Goal: Transaction & Acquisition: Obtain resource

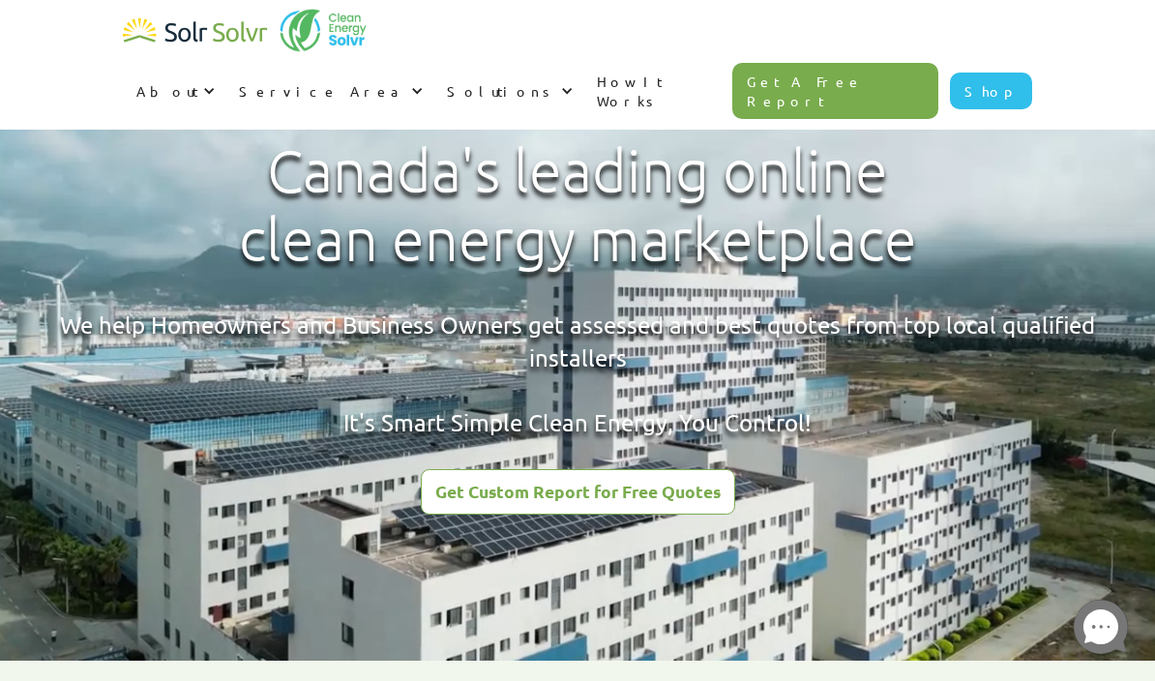
click at [613, 487] on div "Get Custom Report for Free Quotes" at bounding box center [577, 491] width 285 height 17
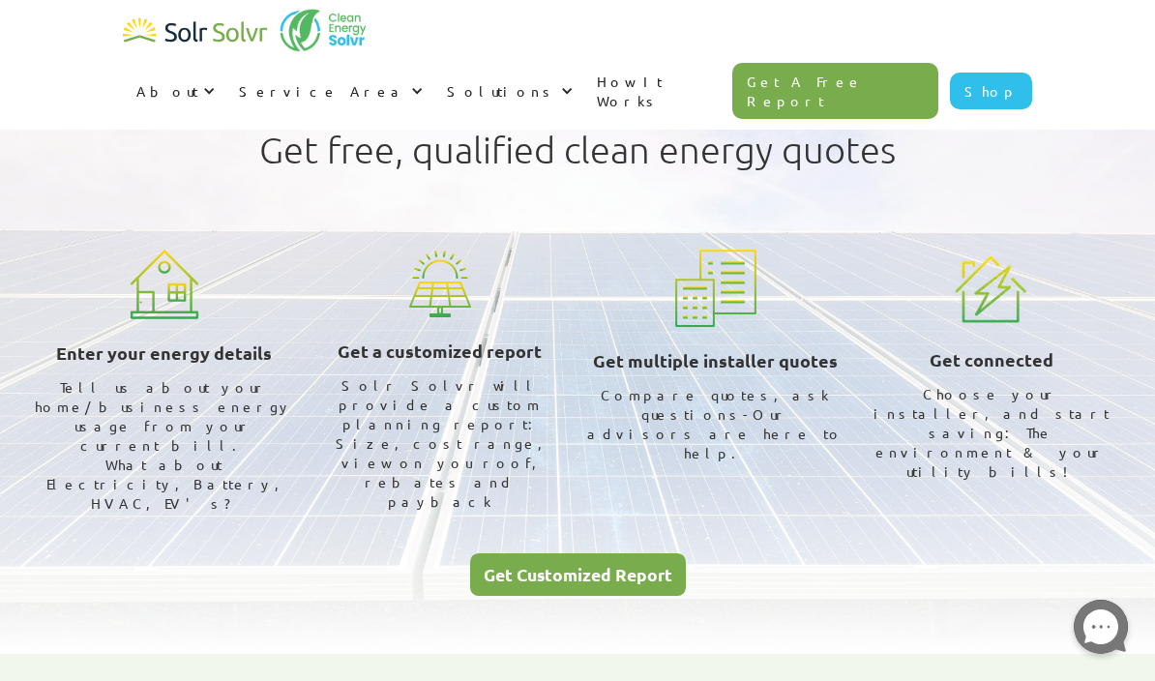
click at [611, 553] on link "Get Customized Report" at bounding box center [578, 575] width 216 height 44
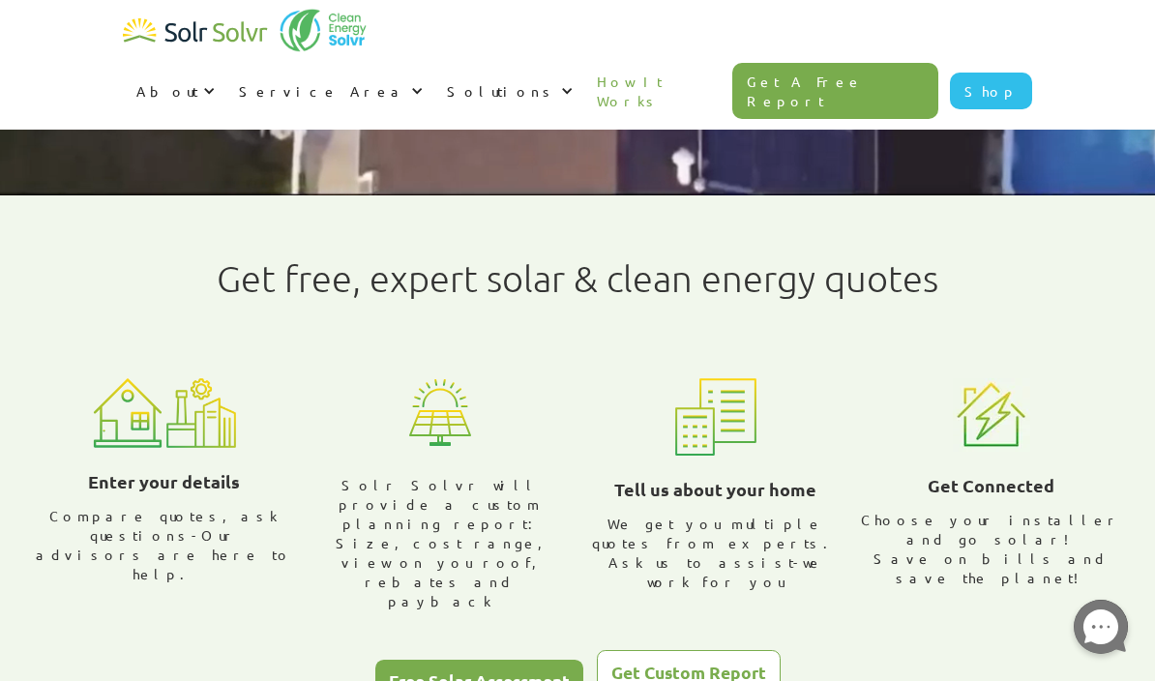
scroll to position [682, 0]
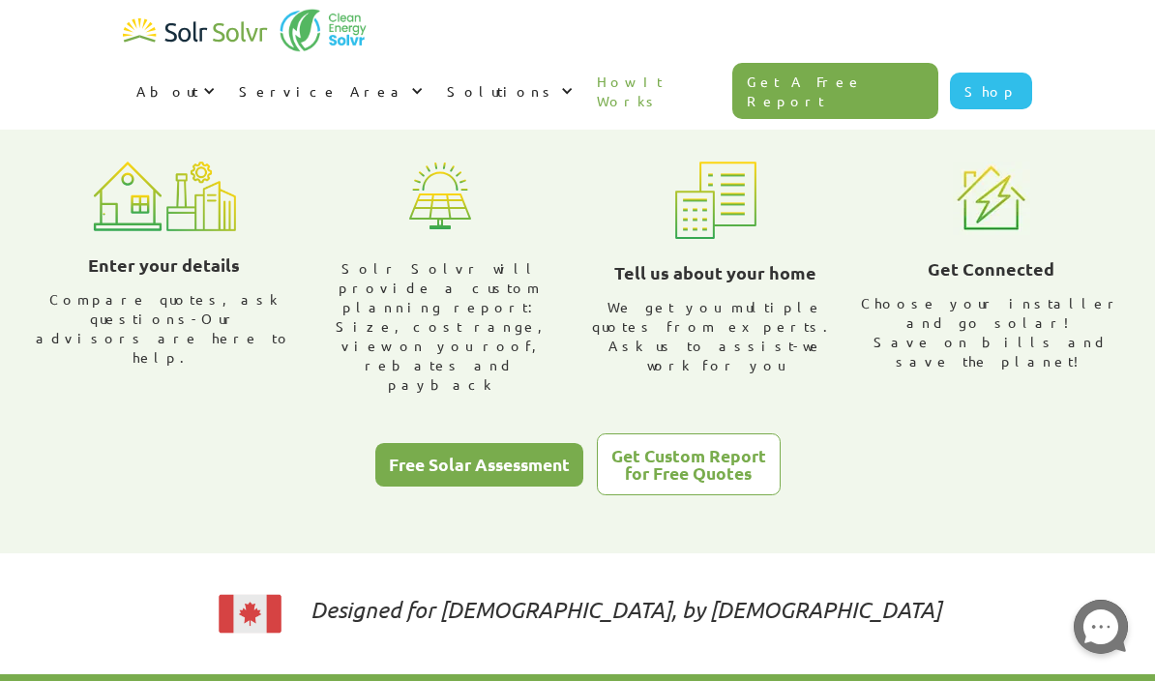
click at [140, 223] on img at bounding box center [128, 197] width 70 height 70
click at [149, 200] on img at bounding box center [128, 197] width 70 height 70
click at [162, 223] on img at bounding box center [128, 197] width 70 height 70
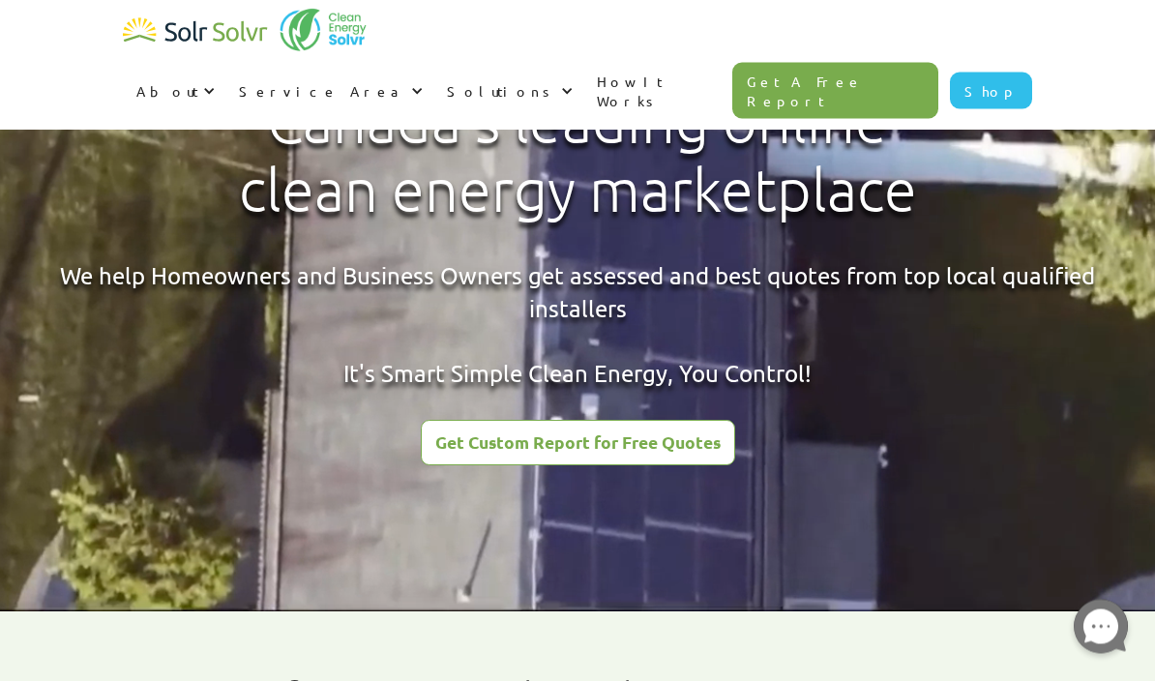
scroll to position [0, 0]
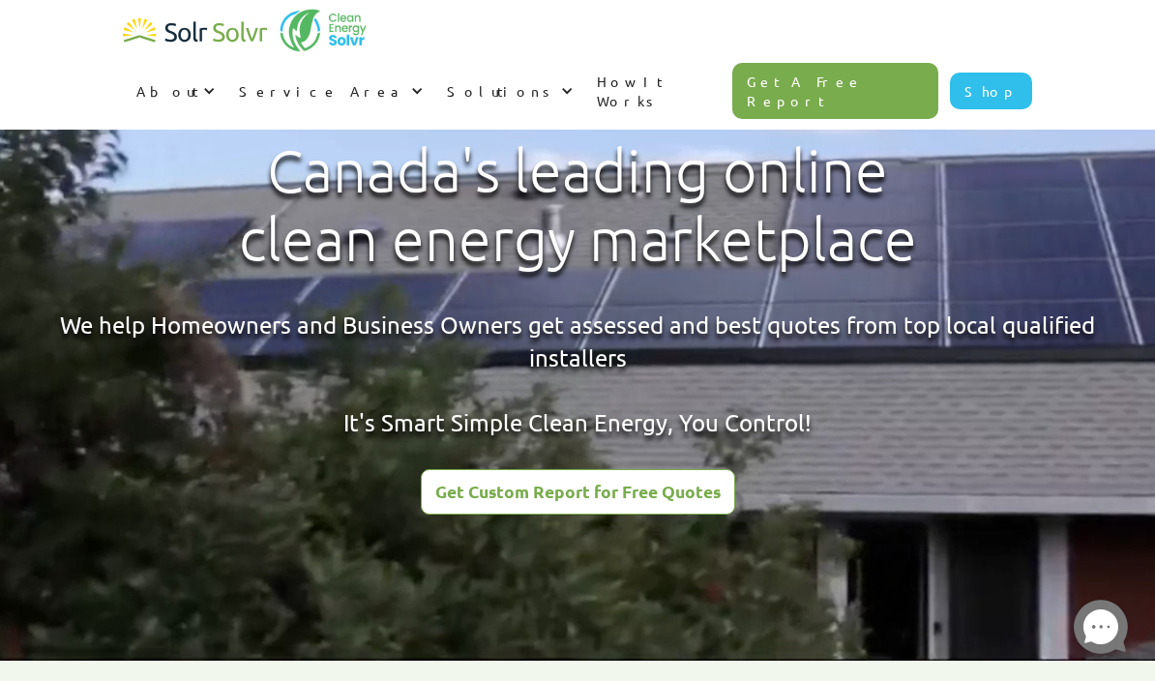
click at [583, 62] on div "Solutions" at bounding box center [509, 91] width 150 height 58
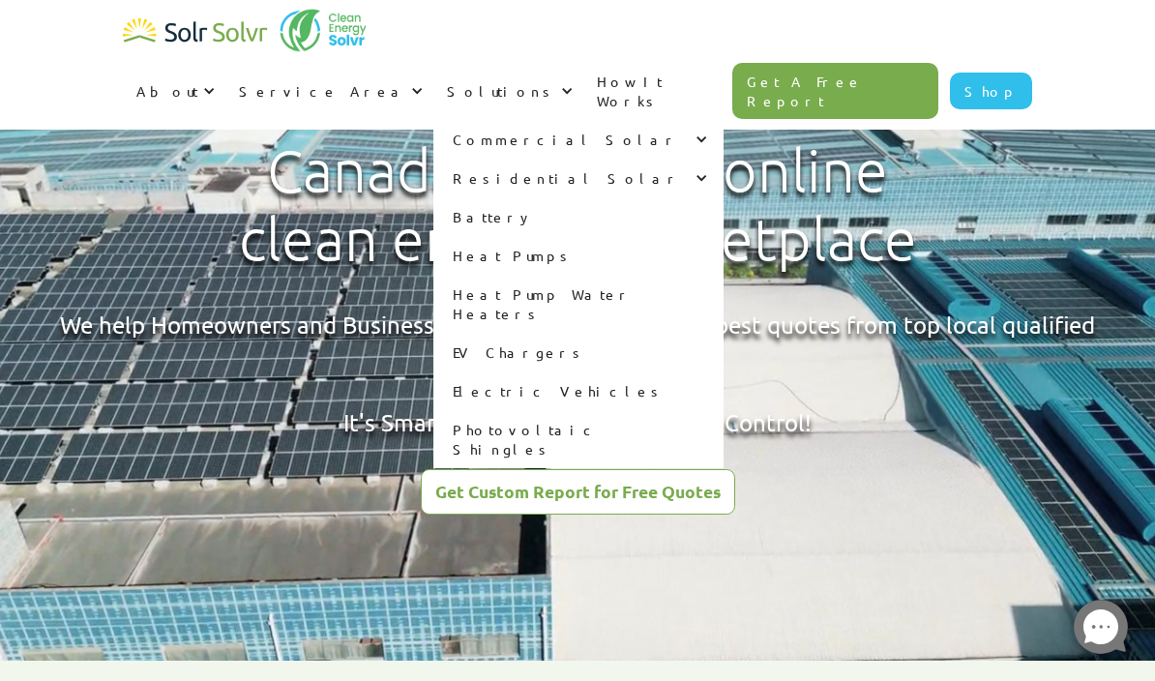
click at [434, 62] on div "Service Area" at bounding box center [329, 91] width 208 height 58
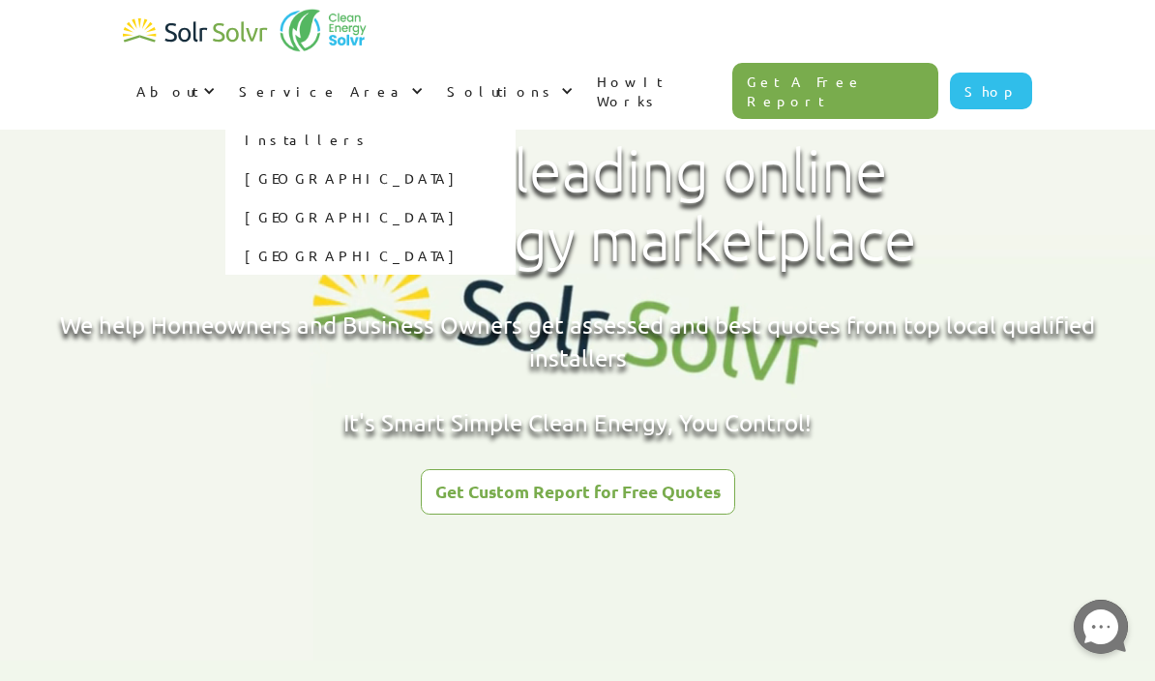
click at [516, 159] on link "[GEOGRAPHIC_DATA]" at bounding box center [370, 178] width 290 height 39
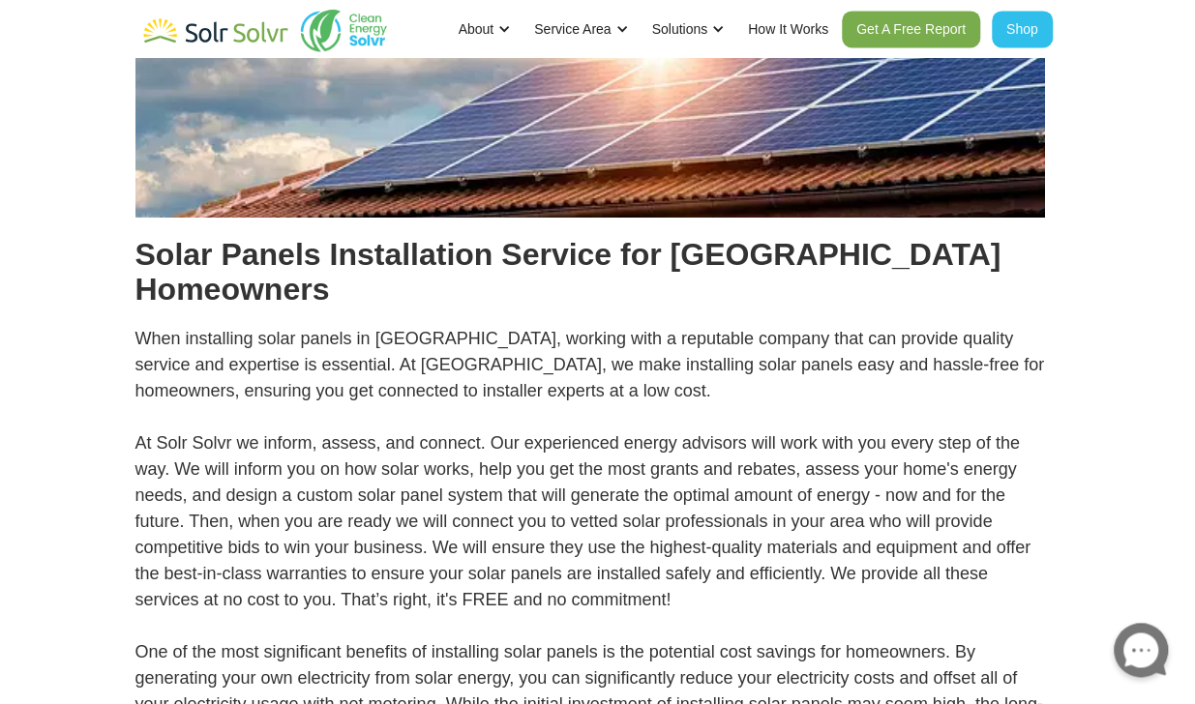
scroll to position [197, 8]
